Goal: Task Accomplishment & Management: Use online tool/utility

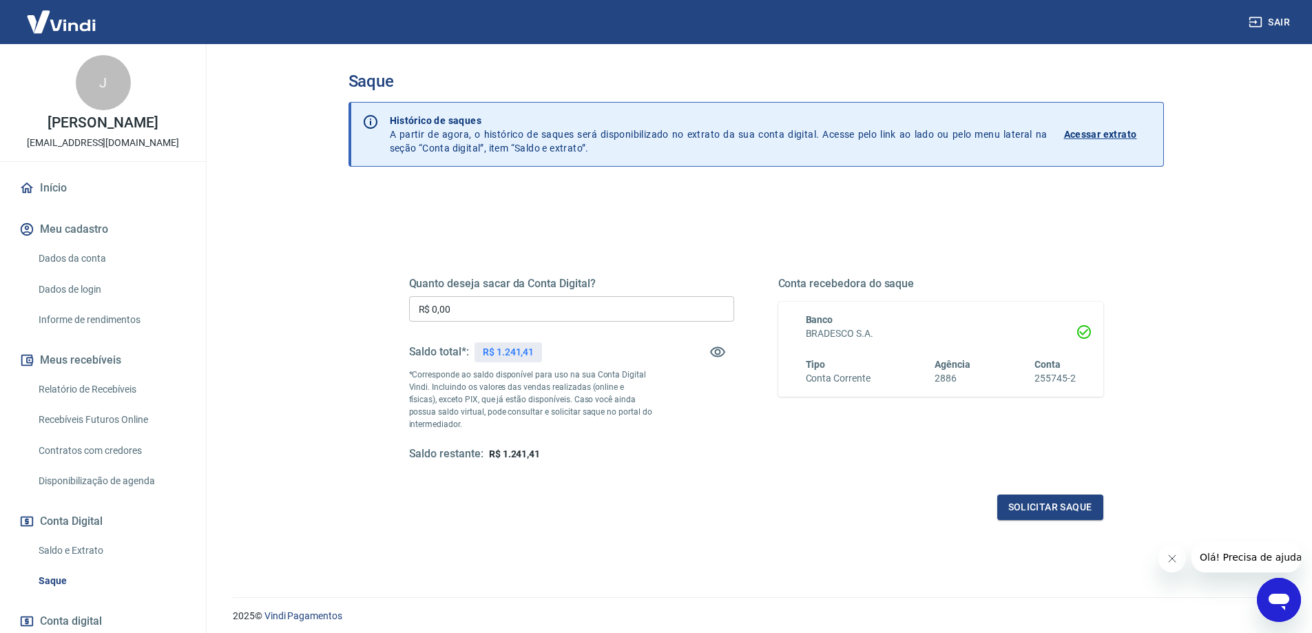
click at [477, 309] on input "R$ 0,00" at bounding box center [571, 308] width 325 height 25
type input "R$ 1.241,41"
click at [1043, 512] on button "Solicitar saque" at bounding box center [1050, 506] width 106 height 25
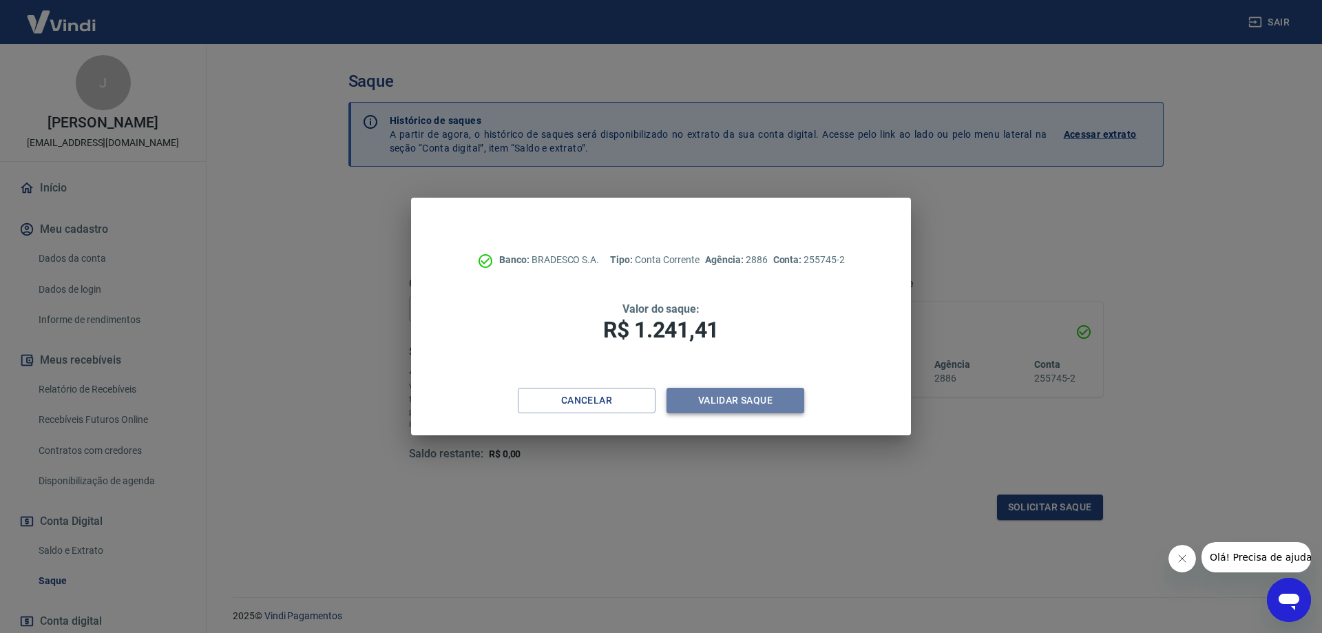
click at [704, 401] on button "Validar saque" at bounding box center [736, 400] width 138 height 25
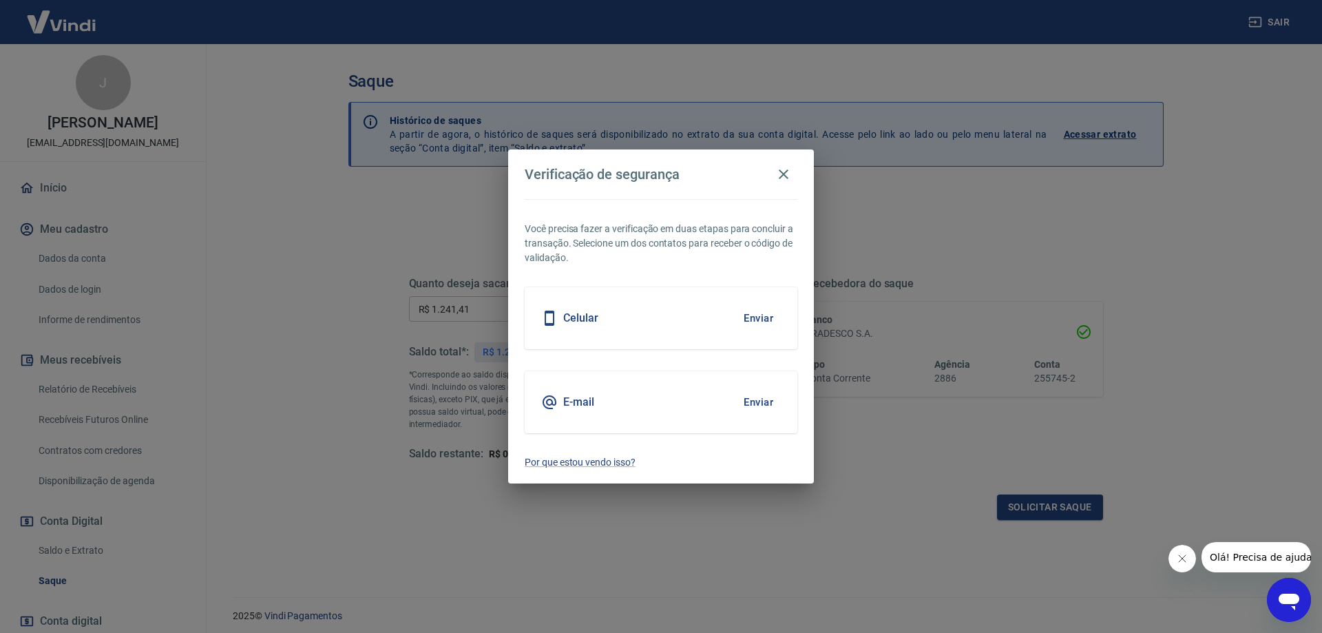
click at [762, 405] on button "Enviar" at bounding box center [758, 402] width 45 height 29
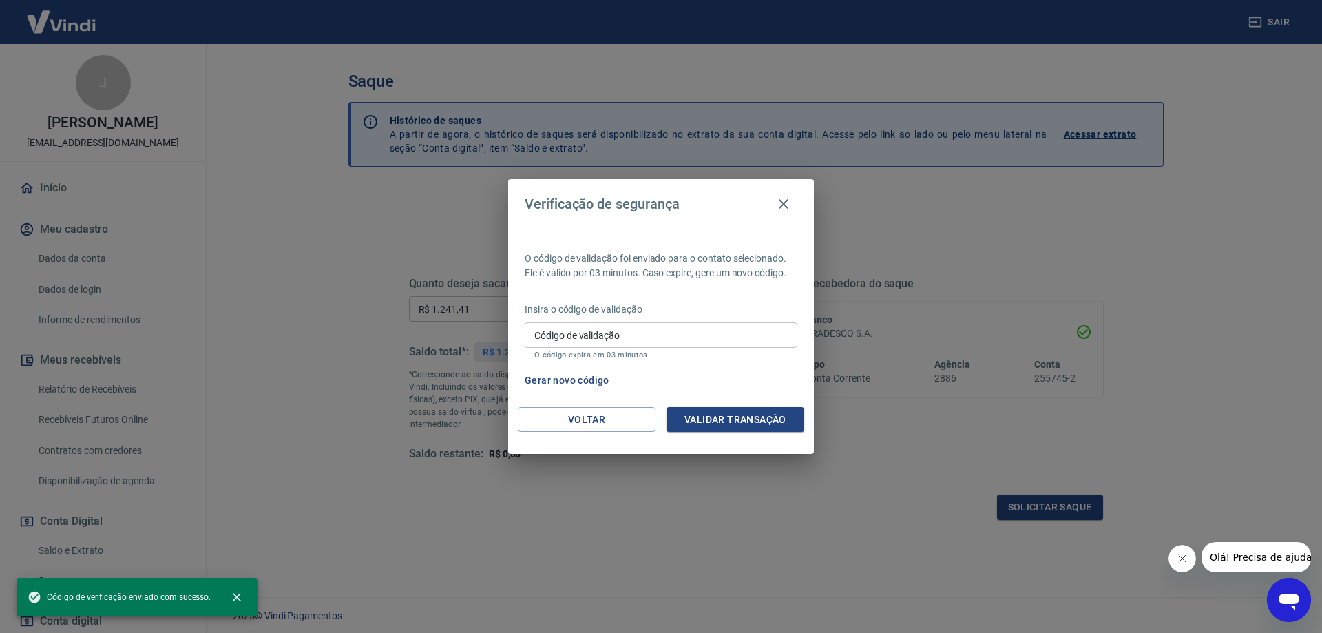
click at [660, 335] on input "Código de validação" at bounding box center [661, 334] width 273 height 25
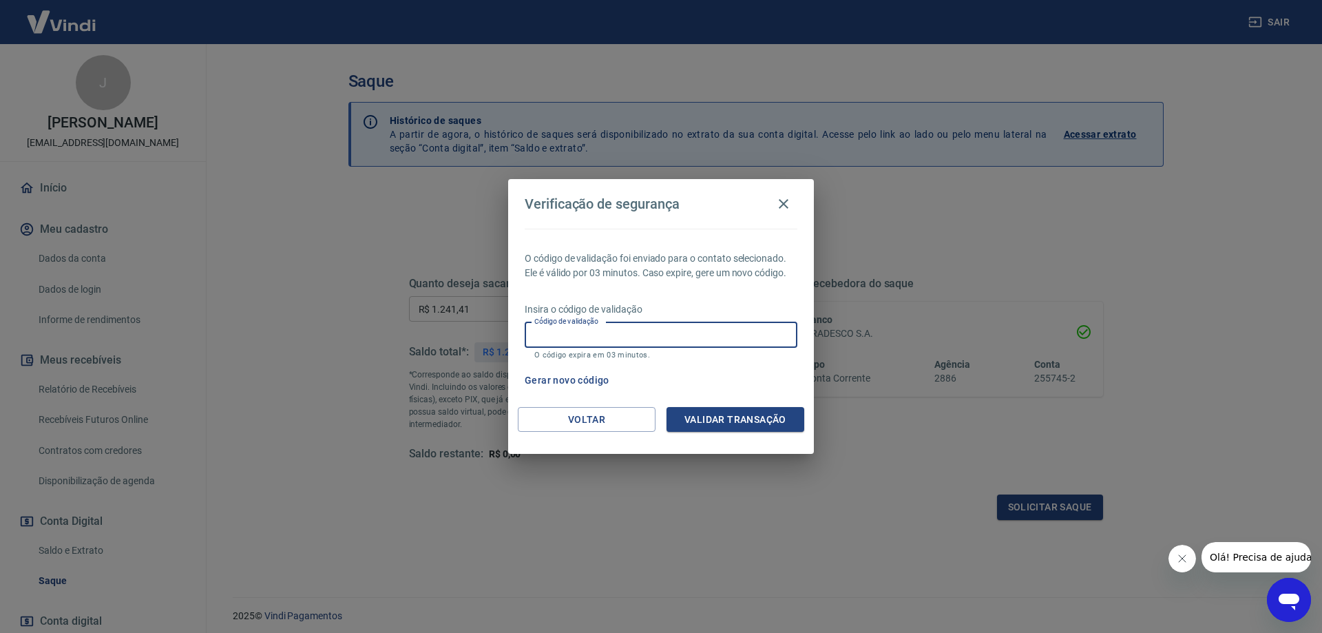
paste input "924218"
type input "924218"
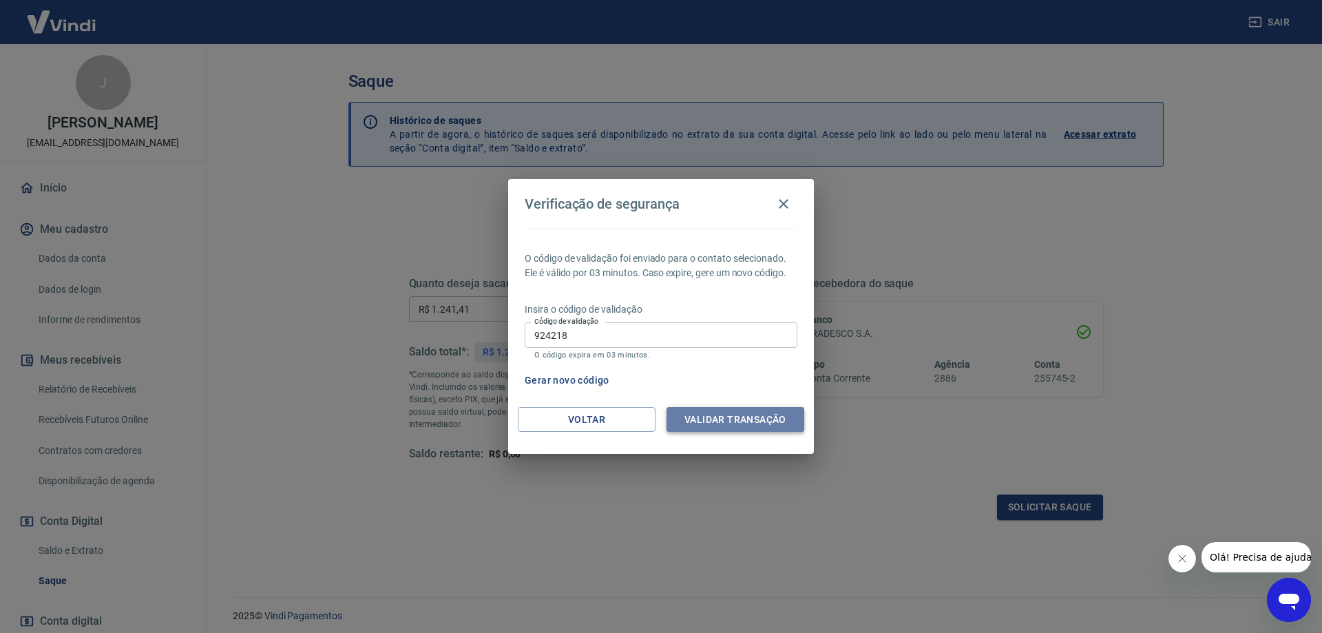
click at [741, 418] on button "Validar transação" at bounding box center [736, 419] width 138 height 25
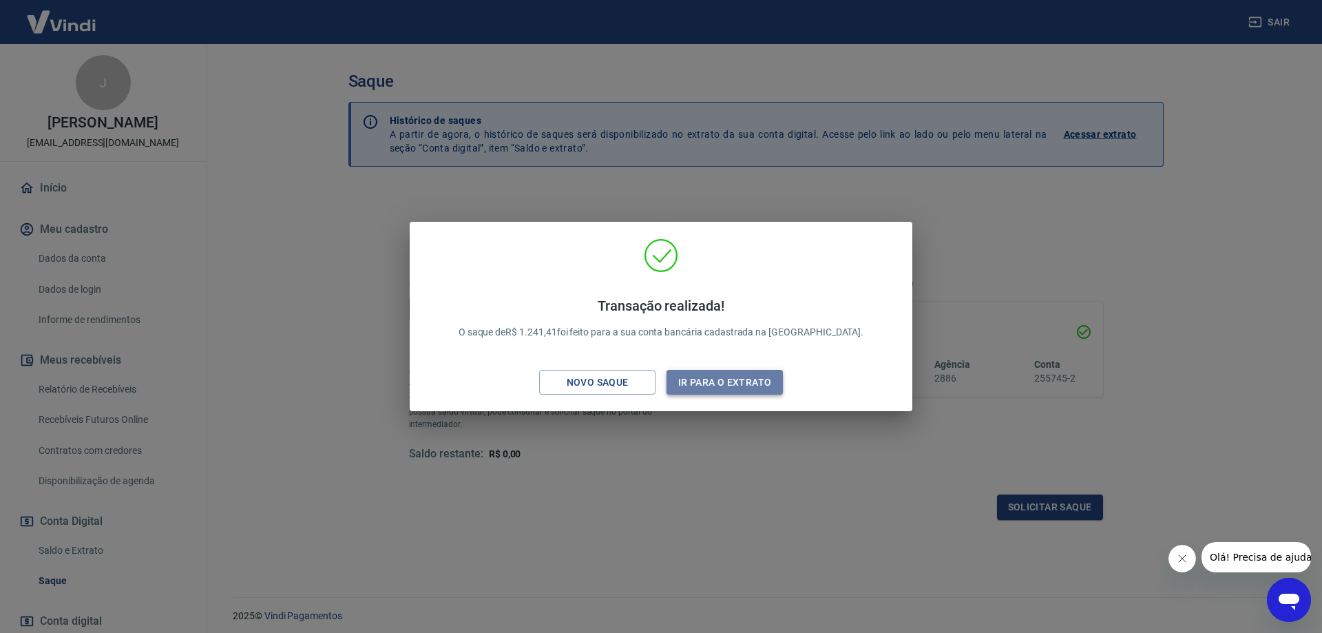
click at [726, 379] on button "Ir para o extrato" at bounding box center [725, 382] width 116 height 25
